Goal: Task Accomplishment & Management: Complete application form

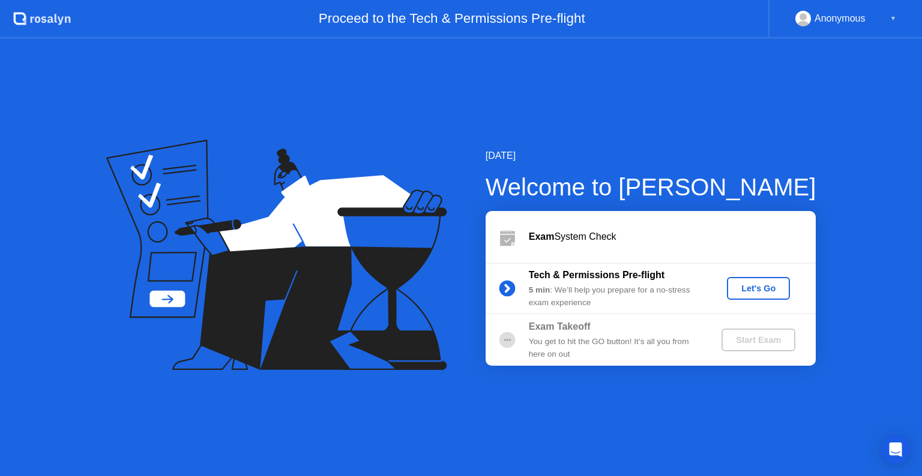
click at [563, 242] on div "Exam System Check" at bounding box center [672, 237] width 287 height 14
click at [893, 19] on div "▼" at bounding box center [893, 19] width 6 height 16
click at [766, 293] on div "Let's Go" at bounding box center [757, 289] width 53 height 10
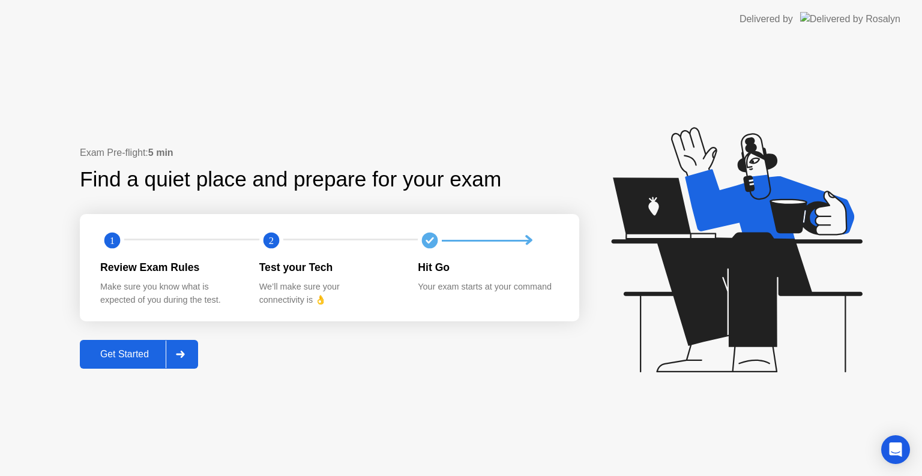
click at [136, 353] on div "Get Started" at bounding box center [124, 354] width 82 height 11
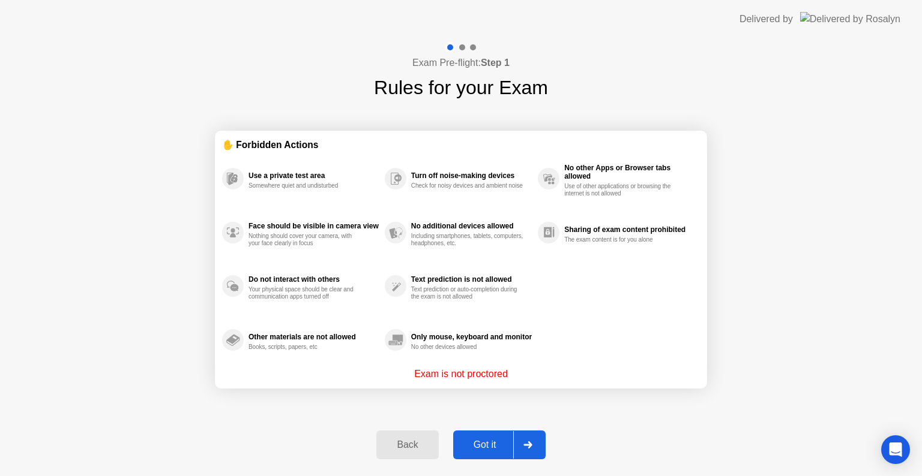
click at [493, 445] on div "Got it" at bounding box center [485, 445] width 56 height 11
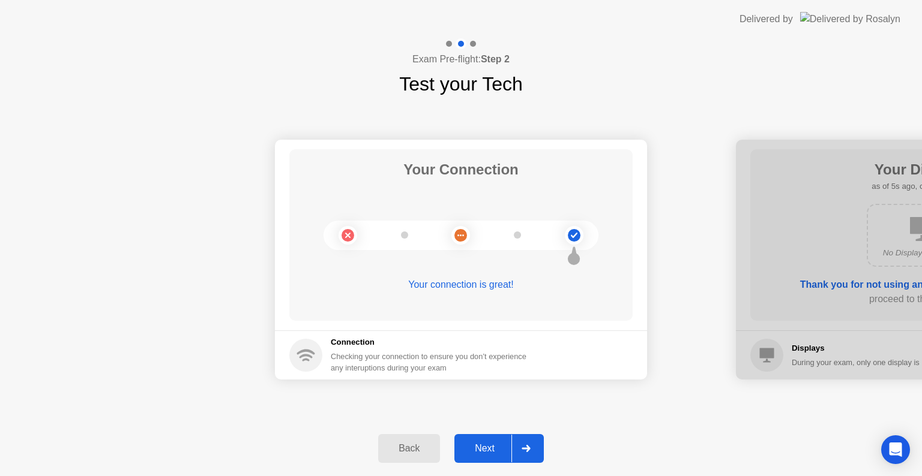
click at [490, 449] on div "Next" at bounding box center [484, 448] width 53 height 11
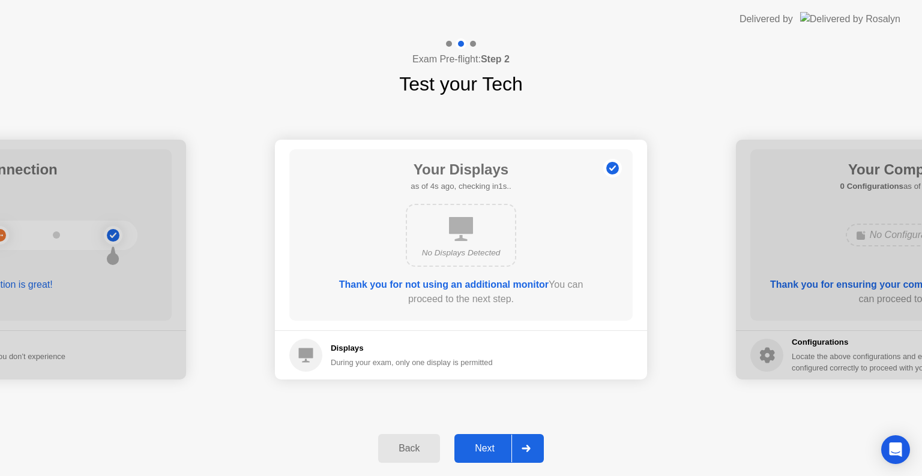
click at [490, 449] on div "Next" at bounding box center [484, 448] width 53 height 11
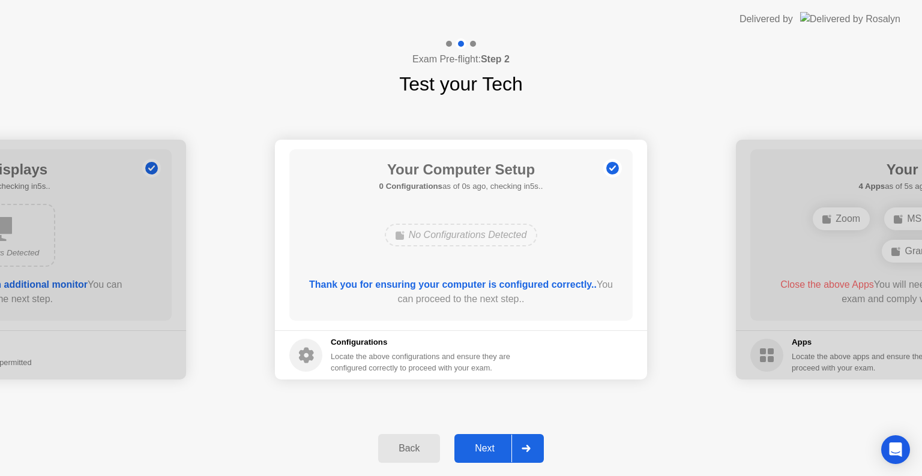
click at [491, 444] on div "Next" at bounding box center [484, 448] width 53 height 11
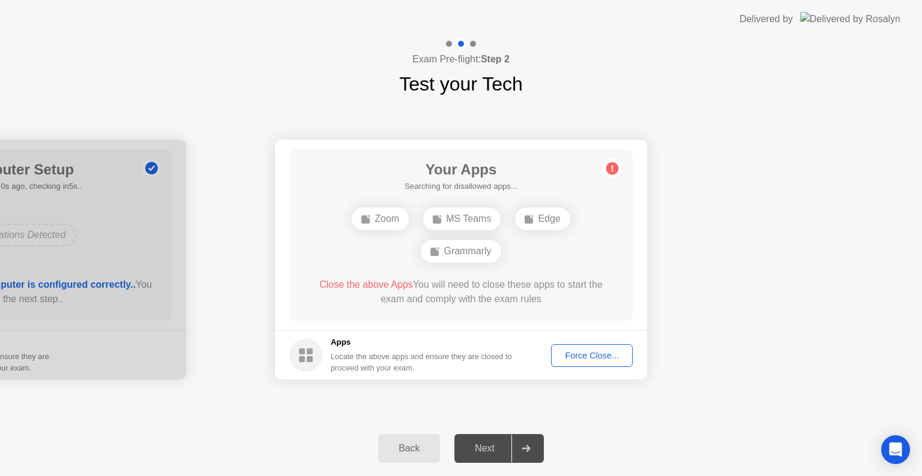
click at [588, 359] on div "Force Close..." at bounding box center [591, 356] width 73 height 10
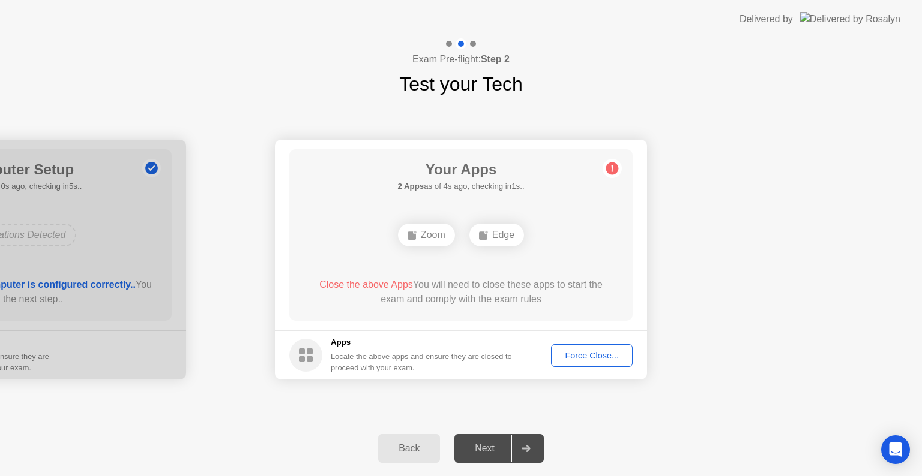
click at [578, 358] on div "Force Close..." at bounding box center [591, 356] width 73 height 10
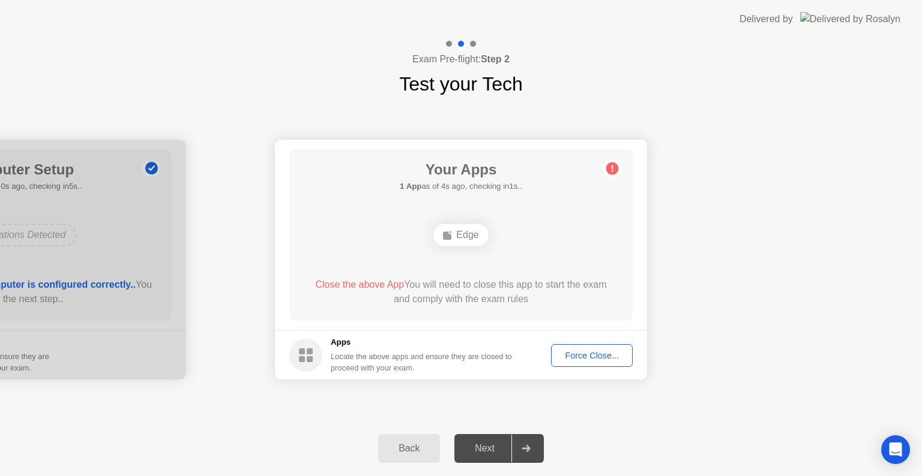
click at [476, 452] on div "Next" at bounding box center [484, 448] width 53 height 11
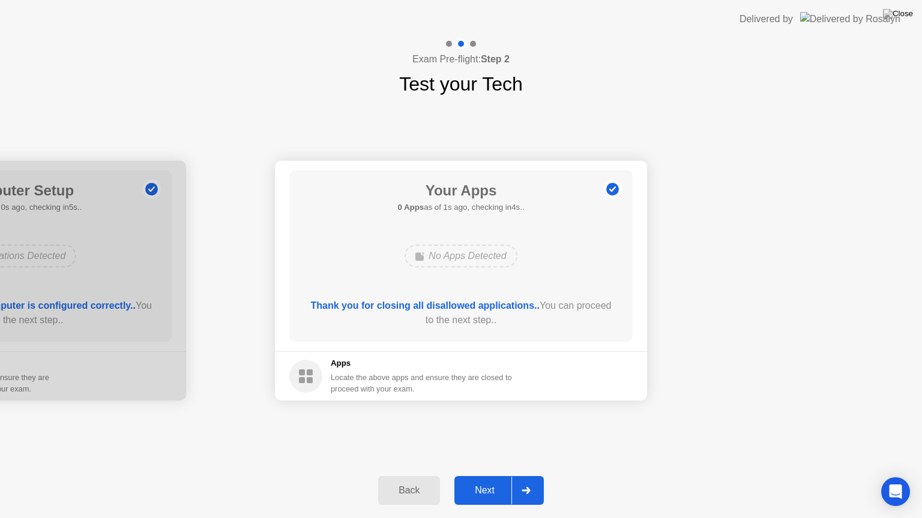
click at [474, 476] on div "Next" at bounding box center [484, 490] width 53 height 11
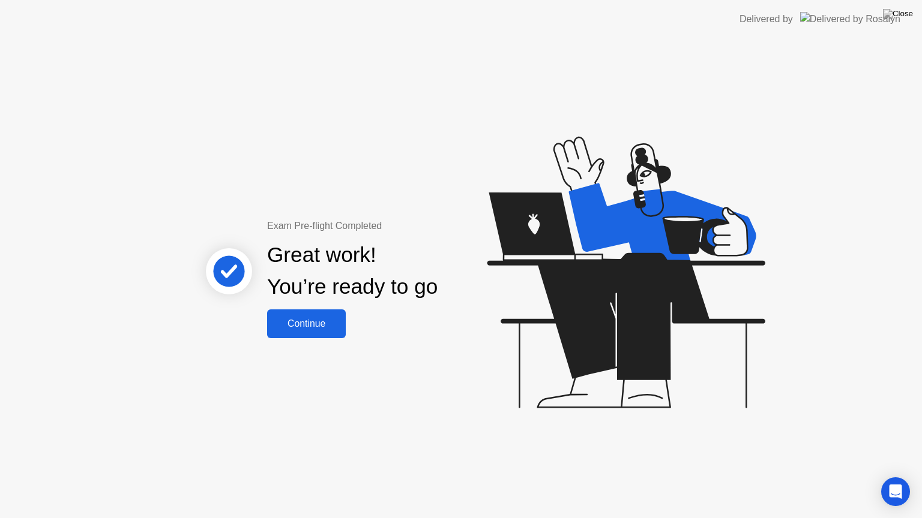
click at [309, 320] on div "Continue" at bounding box center [306, 324] width 71 height 11
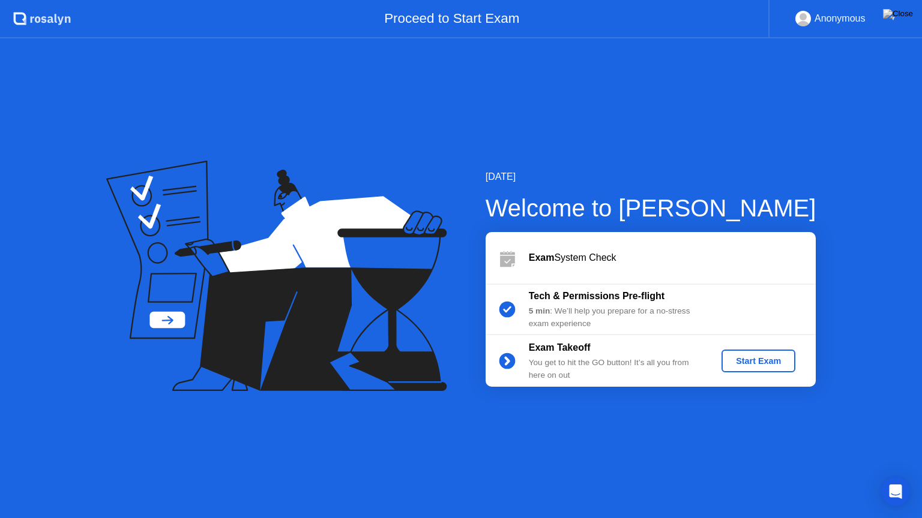
click at [763, 365] on div "Start Exam" at bounding box center [758, 361] width 64 height 10
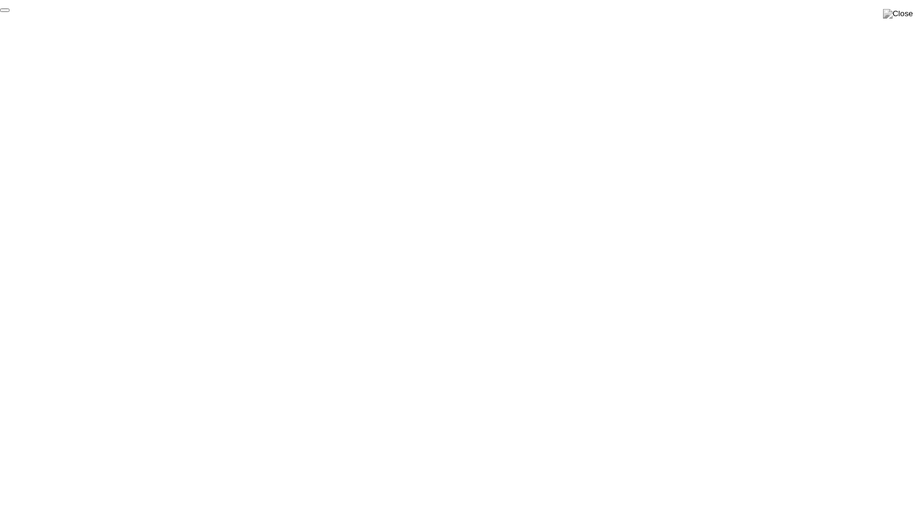
click at [10, 12] on button "End Proctoring Session" at bounding box center [5, 10] width 10 height 4
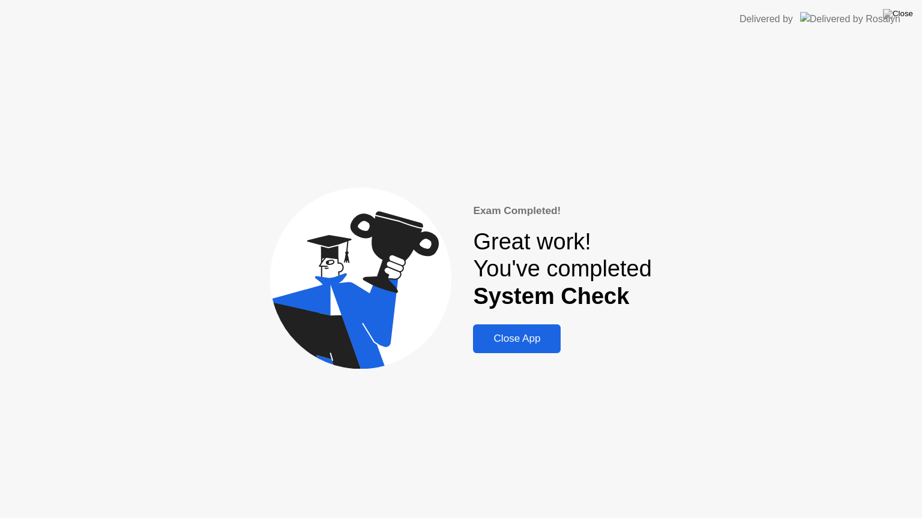
click at [524, 342] on div "Close App" at bounding box center [516, 339] width 80 height 12
